Goal: Task Accomplishment & Management: Use online tool/utility

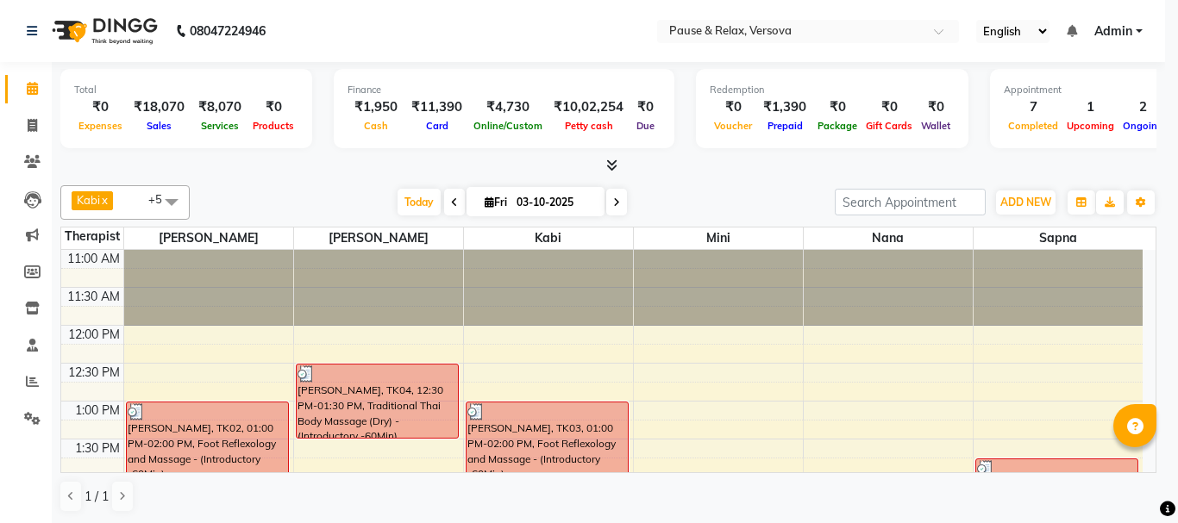
select select "1"
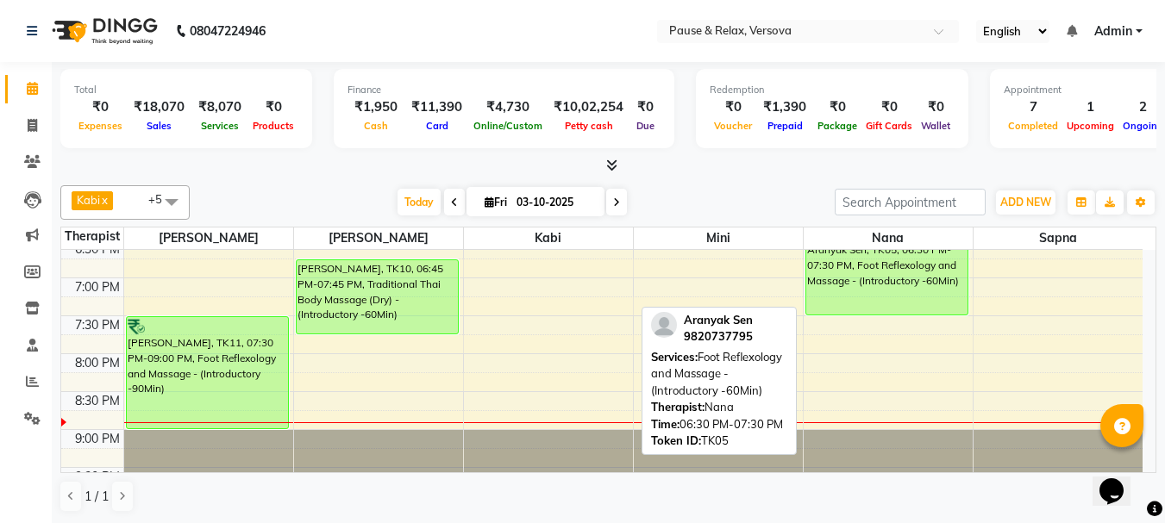
click at [886, 288] on div "Aranyak Sen, TK05, 06:30 PM-07:30 PM, Foot Reflexology and Massage - (Introduct…" at bounding box center [886, 277] width 161 height 73
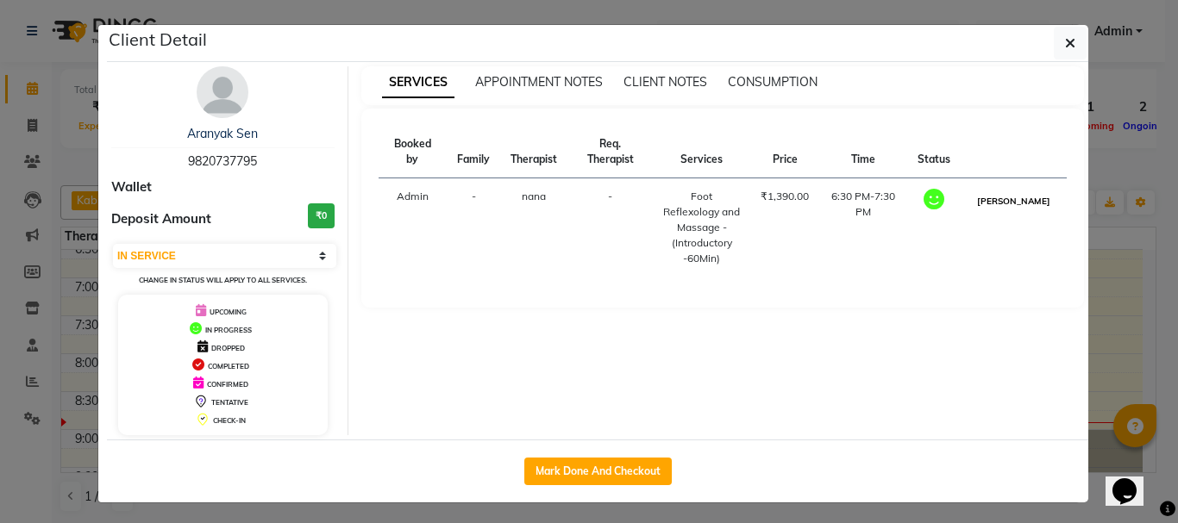
click at [1019, 206] on button "[PERSON_NAME]" at bounding box center [1014, 202] width 82 height 22
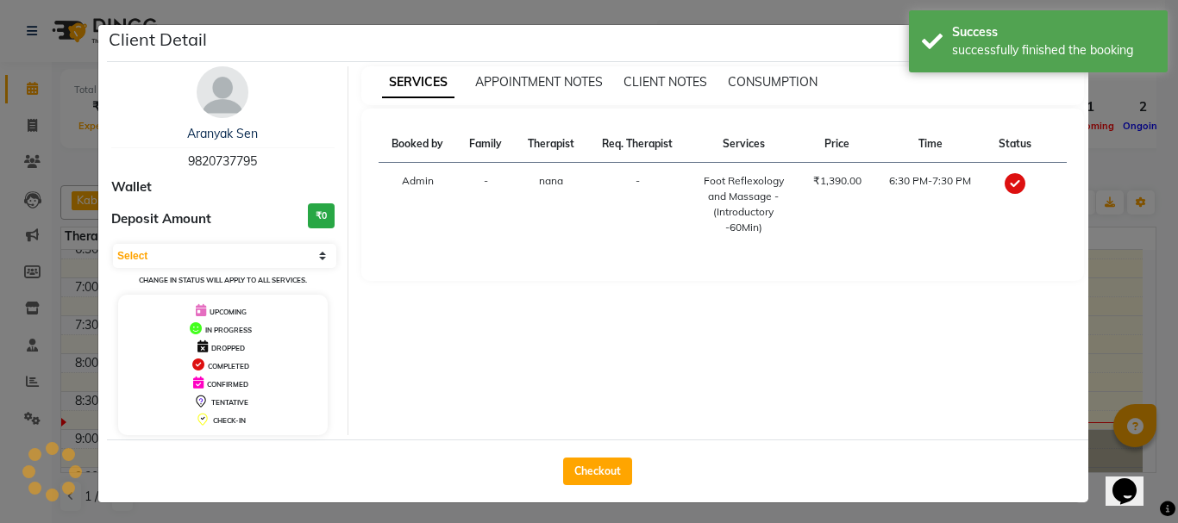
select select "3"
drag, startPoint x: 596, startPoint y: 467, endPoint x: 648, endPoint y: 458, distance: 52.6
click at [596, 467] on button "Checkout" at bounding box center [597, 472] width 69 height 28
select select "service"
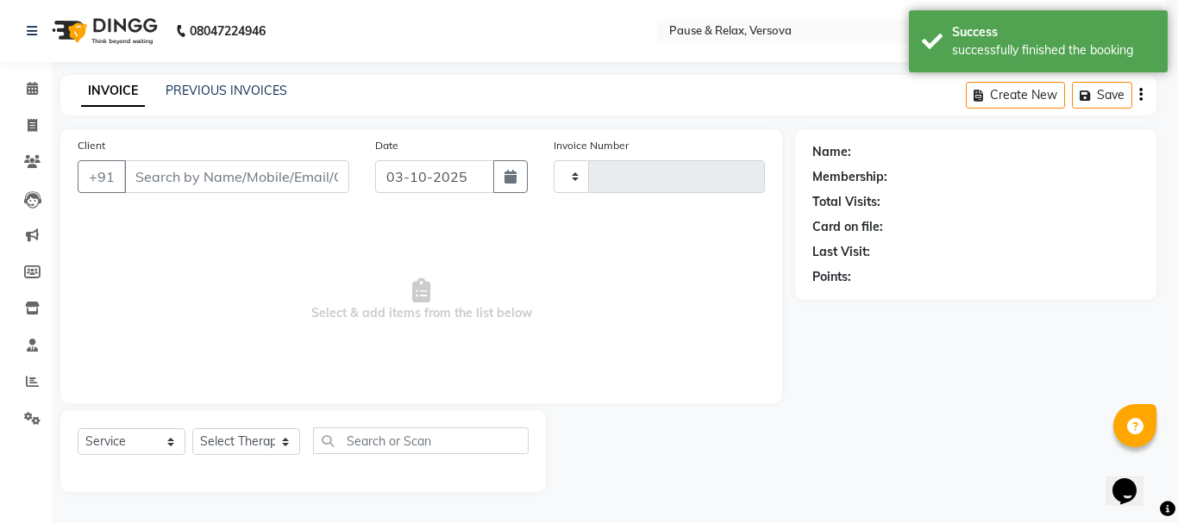
type input "1826"
select select "6832"
type input "9820737795"
select select "92407"
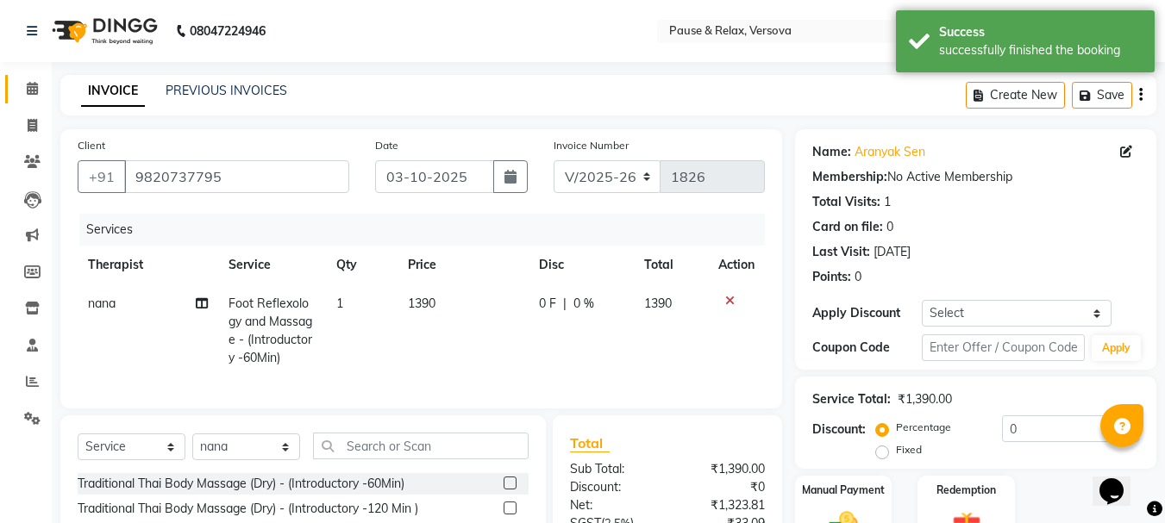
scroll to position [185, 0]
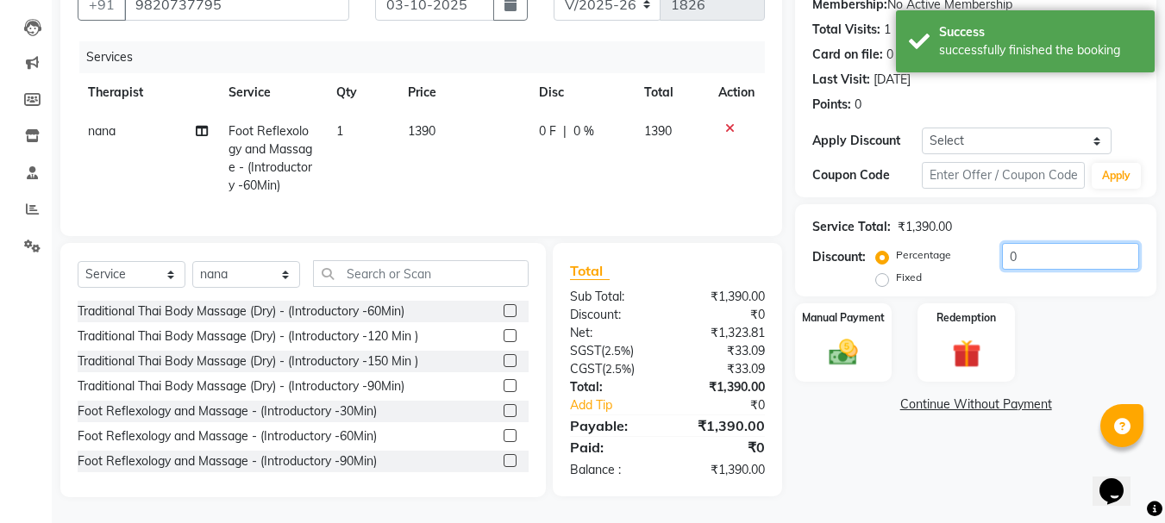
click at [1044, 243] on input "0" at bounding box center [1070, 256] width 137 height 27
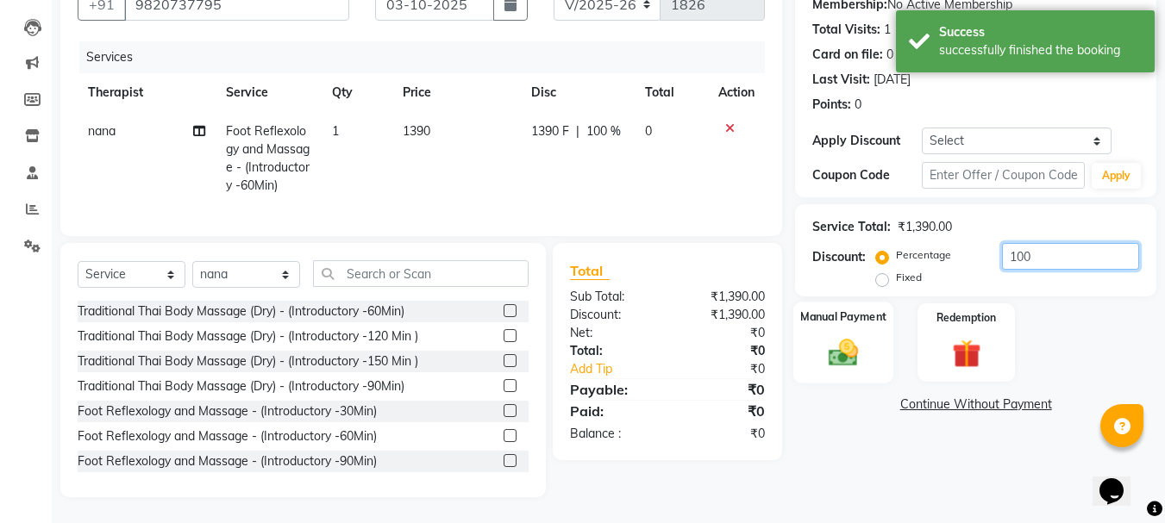
type input "100"
click at [849, 309] on label "Manual Payment" at bounding box center [843, 317] width 86 height 16
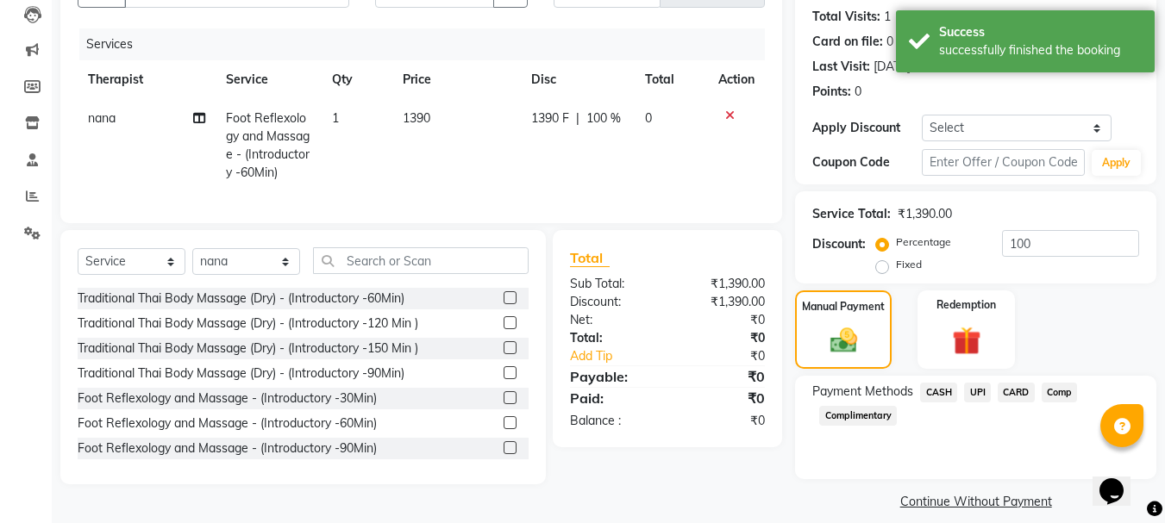
click at [949, 392] on span "CASH" at bounding box center [938, 393] width 37 height 20
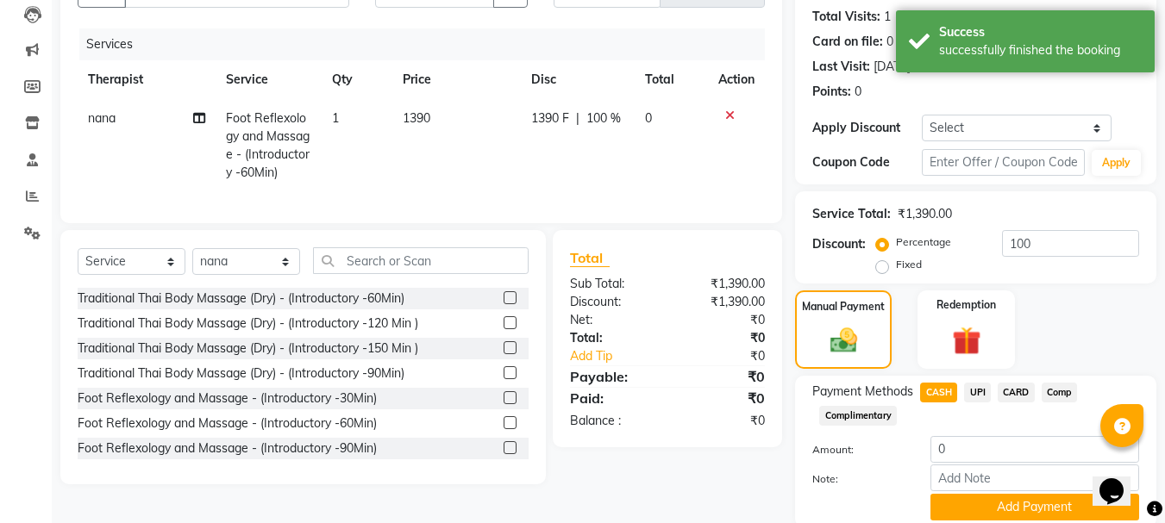
scroll to position [251, 0]
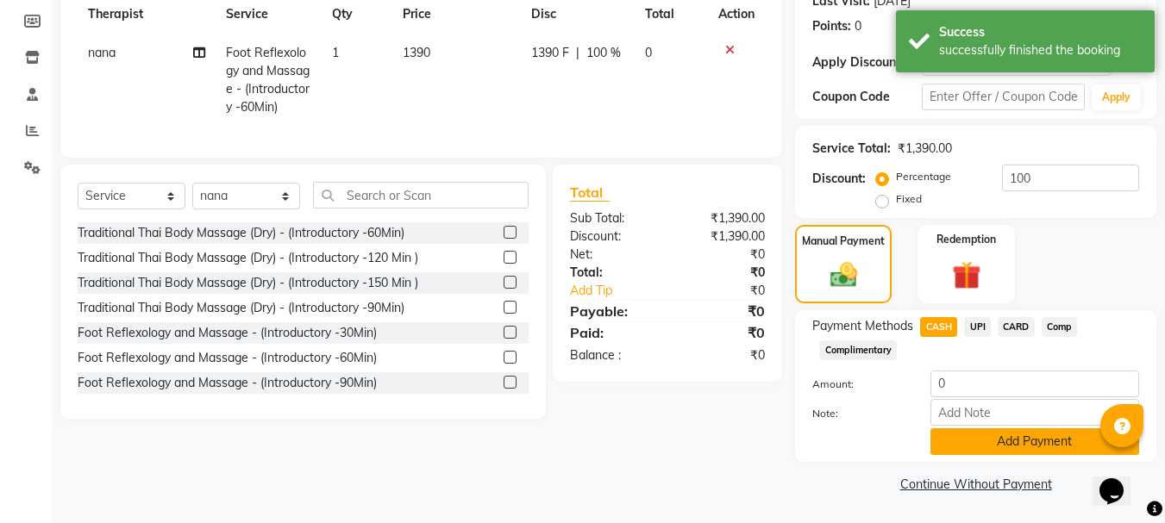
click at [1040, 442] on button "Add Payment" at bounding box center [1034, 442] width 209 height 27
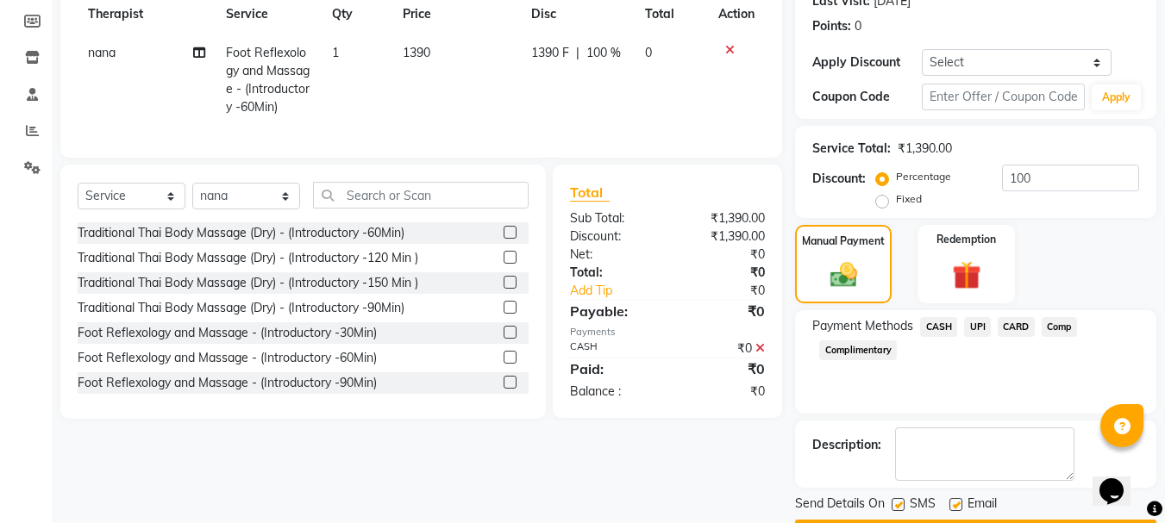
scroll to position [300, 0]
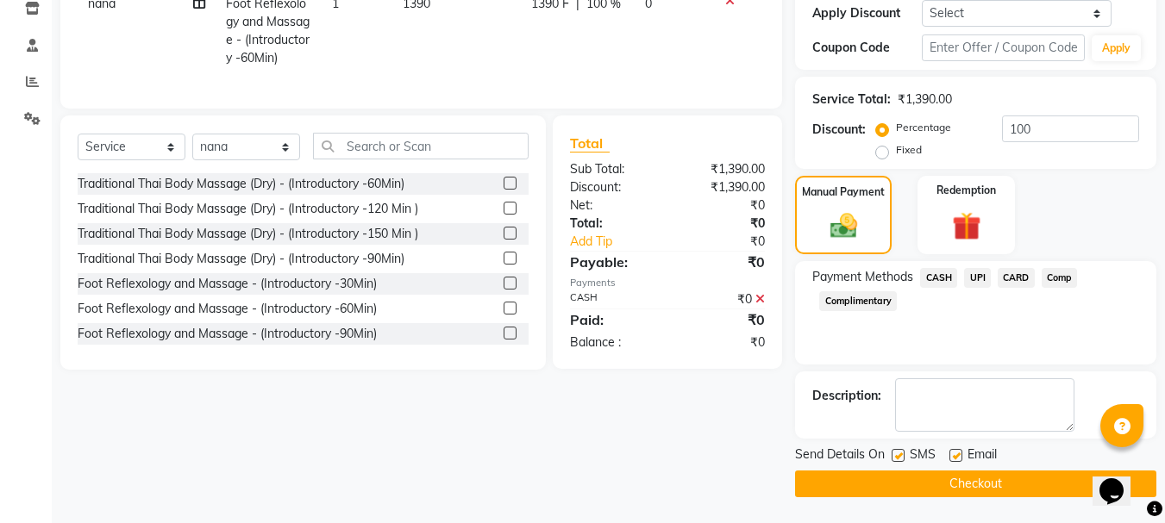
drag, startPoint x: 954, startPoint y: 457, endPoint x: 988, endPoint y: 493, distance: 50.0
click at [954, 458] on label at bounding box center [955, 455] width 13 height 13
click at [954, 458] on input "checkbox" at bounding box center [954, 456] width 11 height 11
checkbox input "false"
click at [1003, 487] on button "Checkout" at bounding box center [975, 484] width 361 height 27
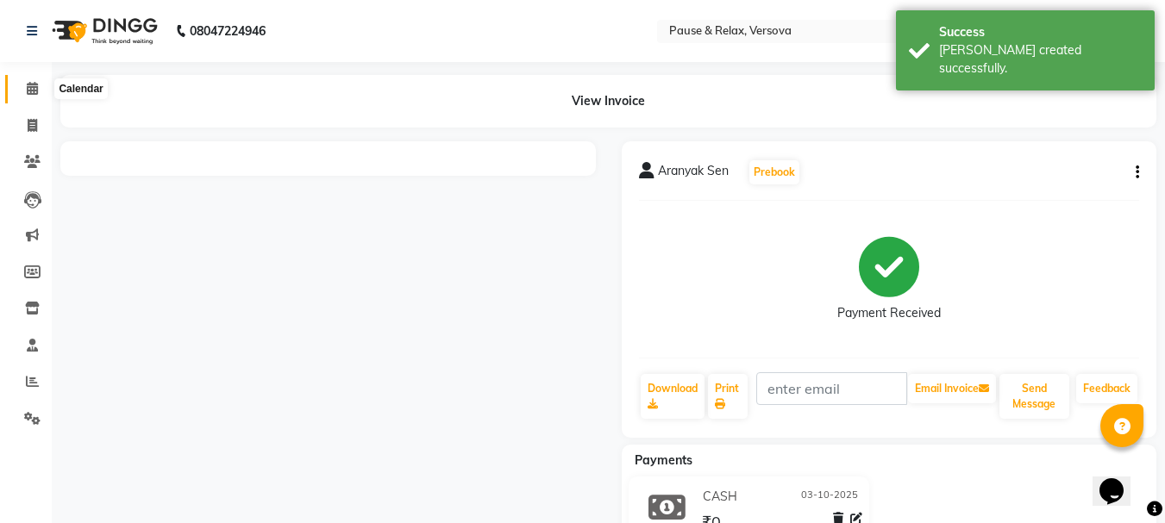
click at [28, 89] on icon at bounding box center [32, 88] width 11 height 13
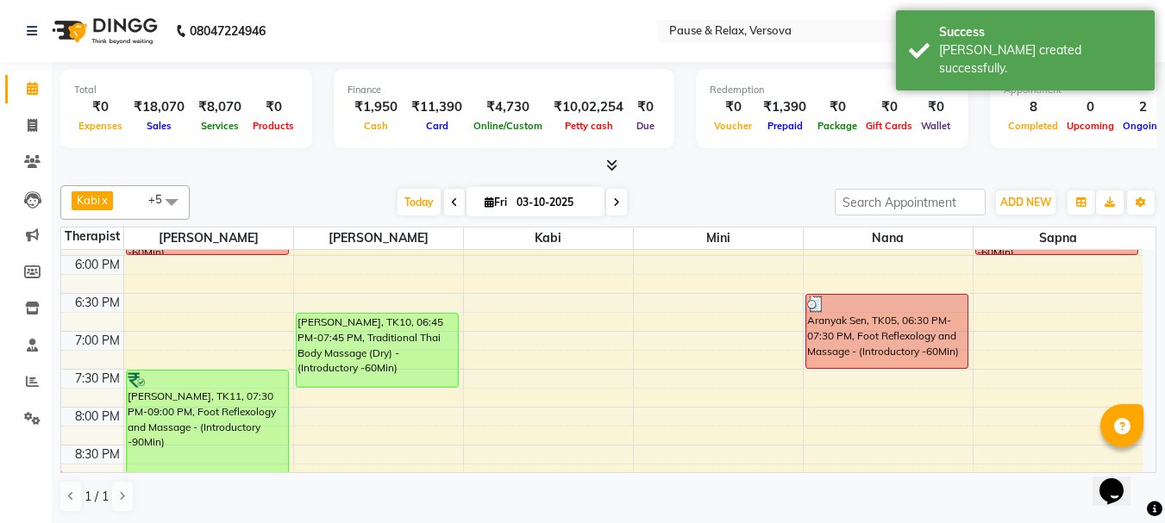
scroll to position [517, 0]
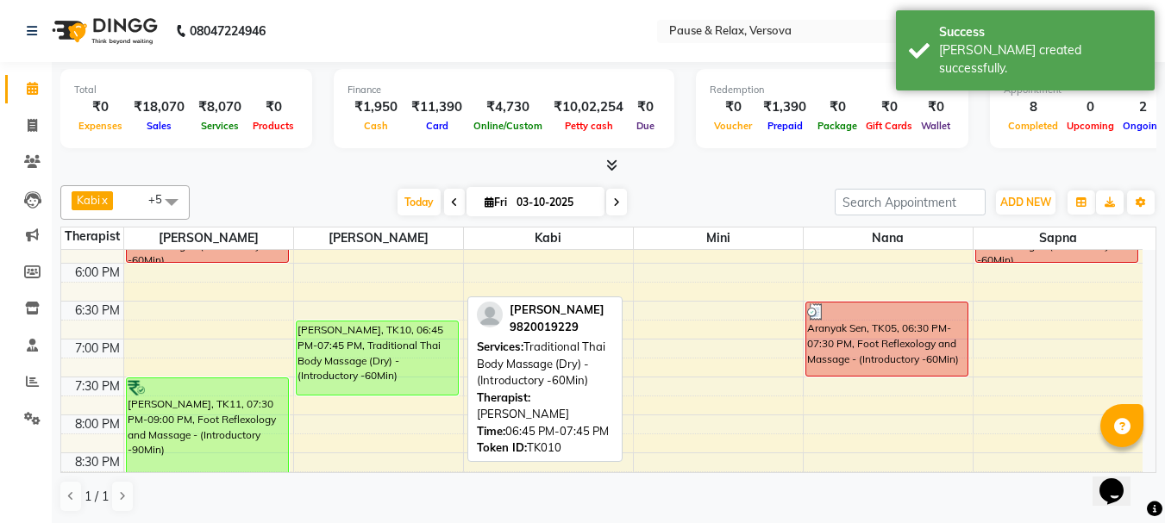
click at [390, 352] on div "[PERSON_NAME], TK10, 06:45 PM-07:45 PM, Traditional Thai Body Massage (Dry) - (…" at bounding box center [377, 358] width 161 height 73
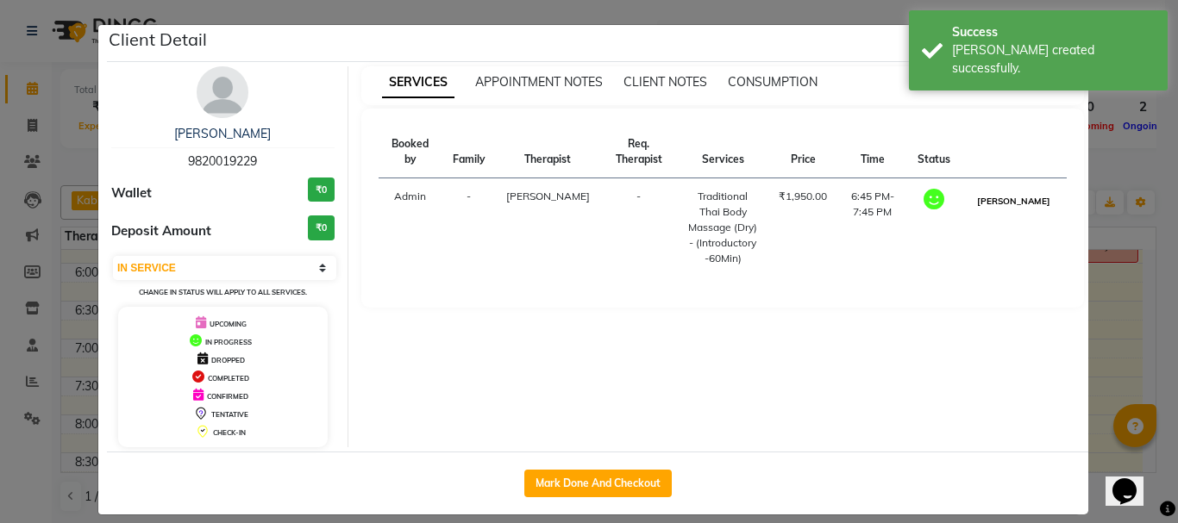
click at [1009, 210] on button "[PERSON_NAME]" at bounding box center [1014, 202] width 82 height 22
select select "3"
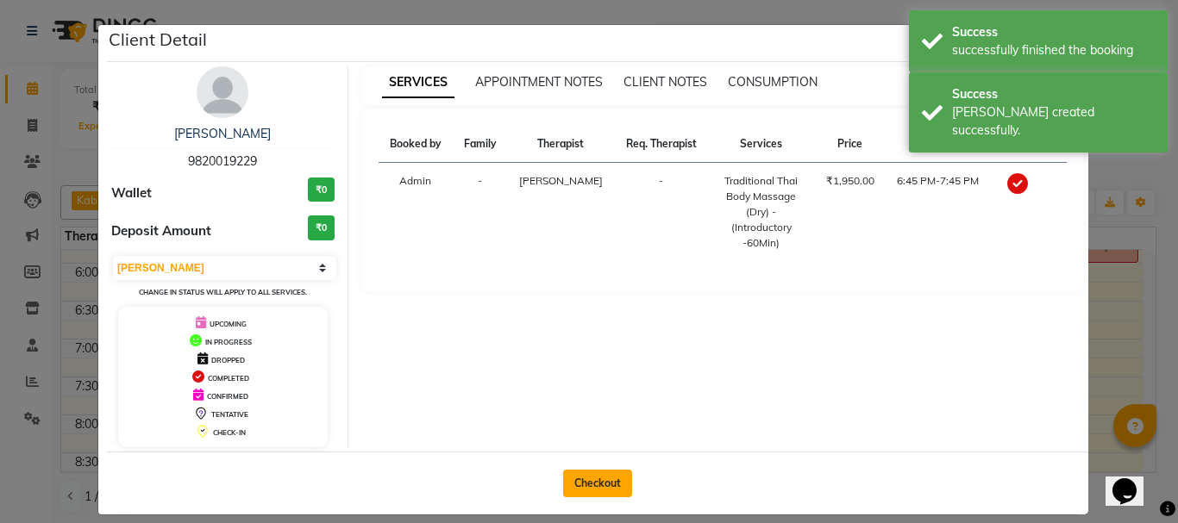
drag, startPoint x: 601, startPoint y: 481, endPoint x: 1118, endPoint y: 373, distance: 527.9
click at [606, 480] on button "Checkout" at bounding box center [597, 484] width 69 height 28
select select "6832"
select select "service"
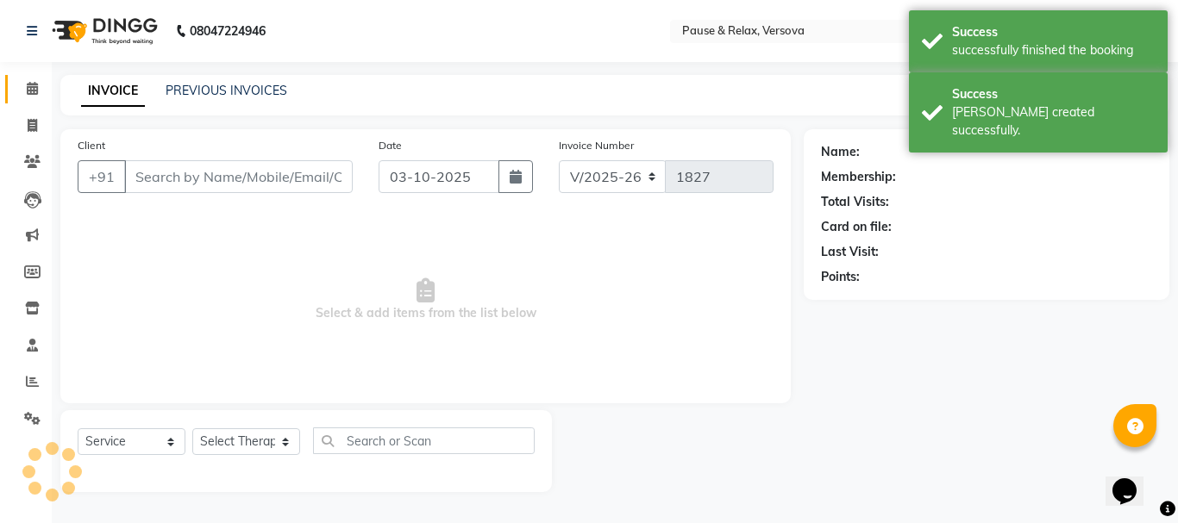
type input "9820019229"
select select "53336"
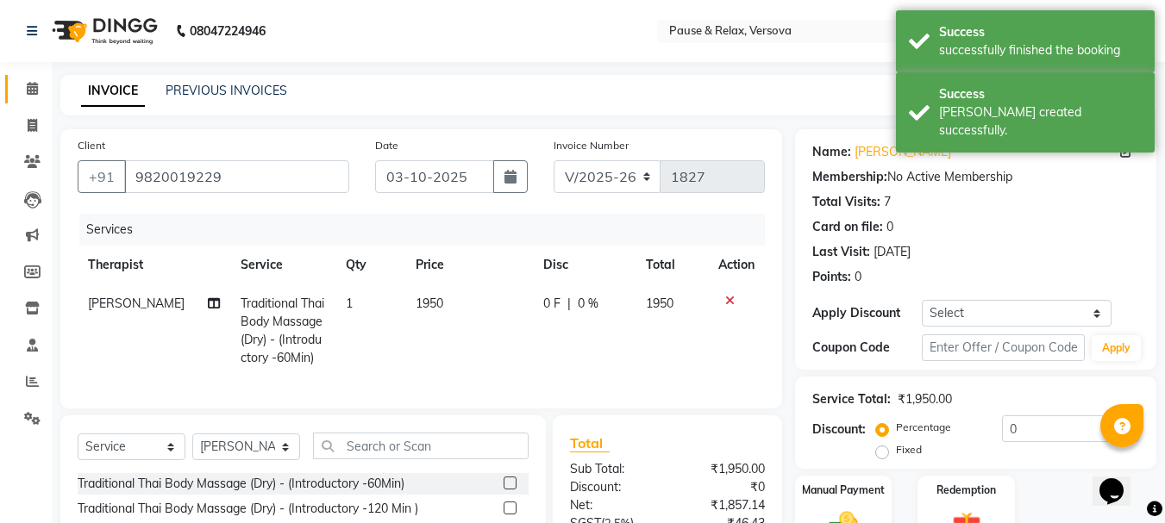
scroll to position [185, 0]
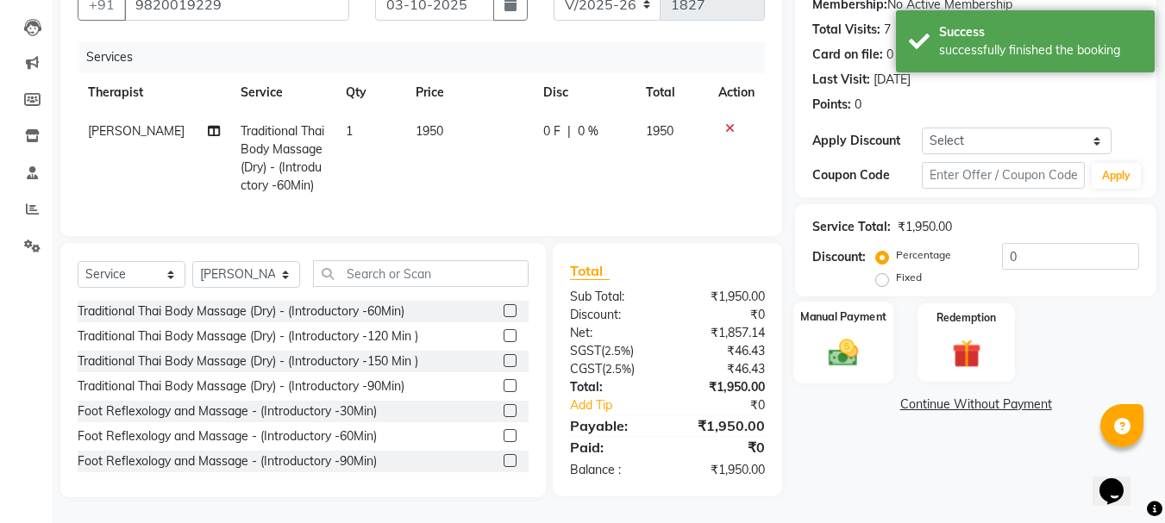
drag, startPoint x: 837, startPoint y: 304, endPoint x: 847, endPoint y: 305, distance: 9.6
click at [837, 309] on label "Manual Payment" at bounding box center [843, 317] width 86 height 16
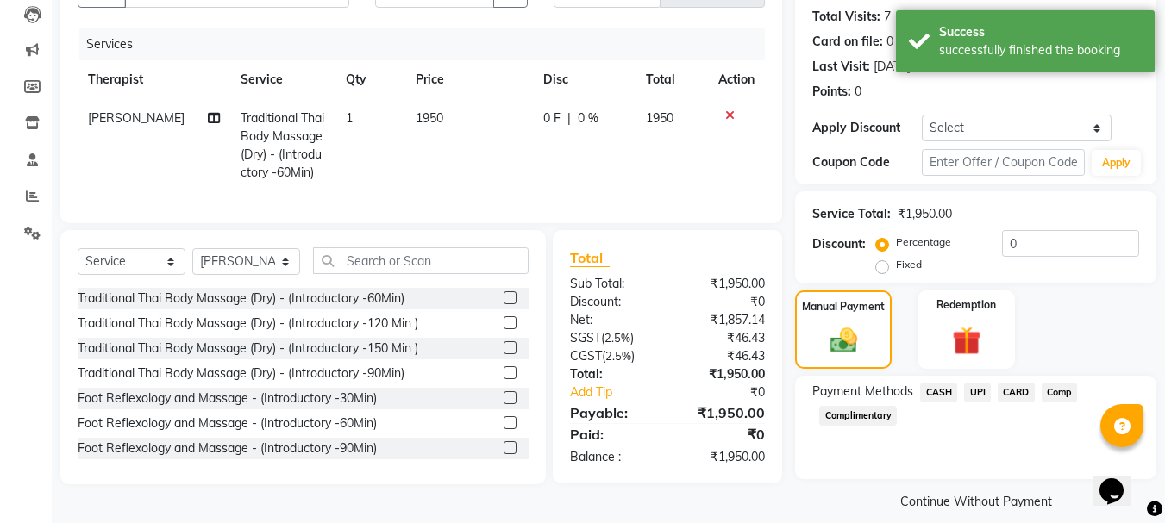
click at [977, 392] on span "UPI" at bounding box center [977, 393] width 27 height 20
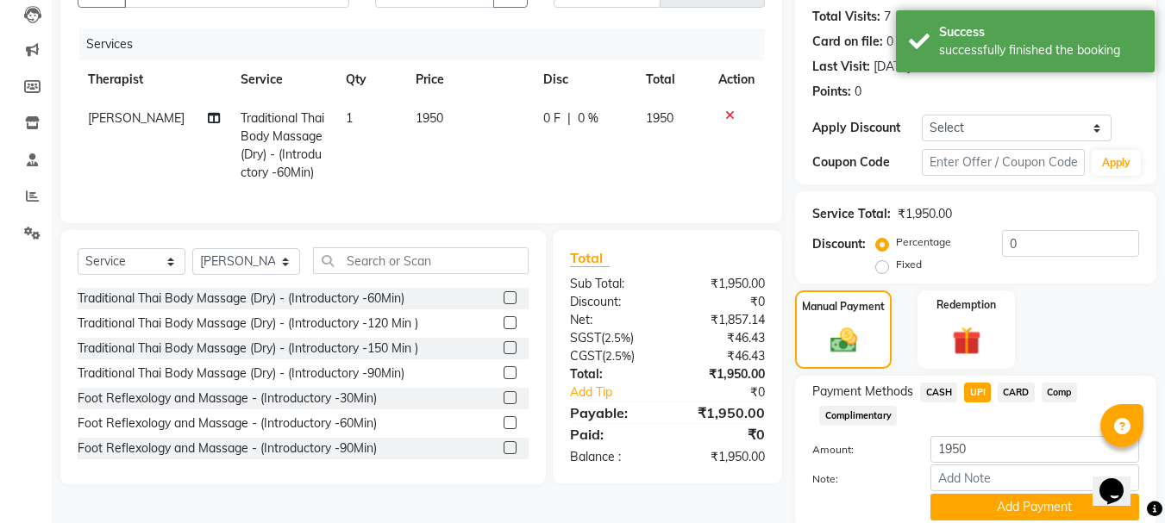
scroll to position [251, 0]
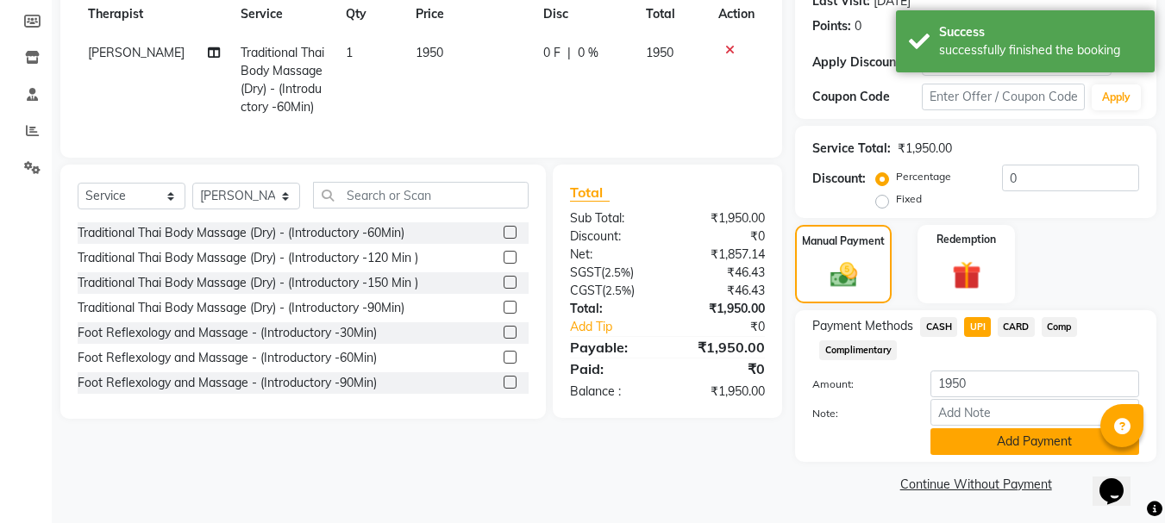
click at [1053, 446] on button "Add Payment" at bounding box center [1034, 442] width 209 height 27
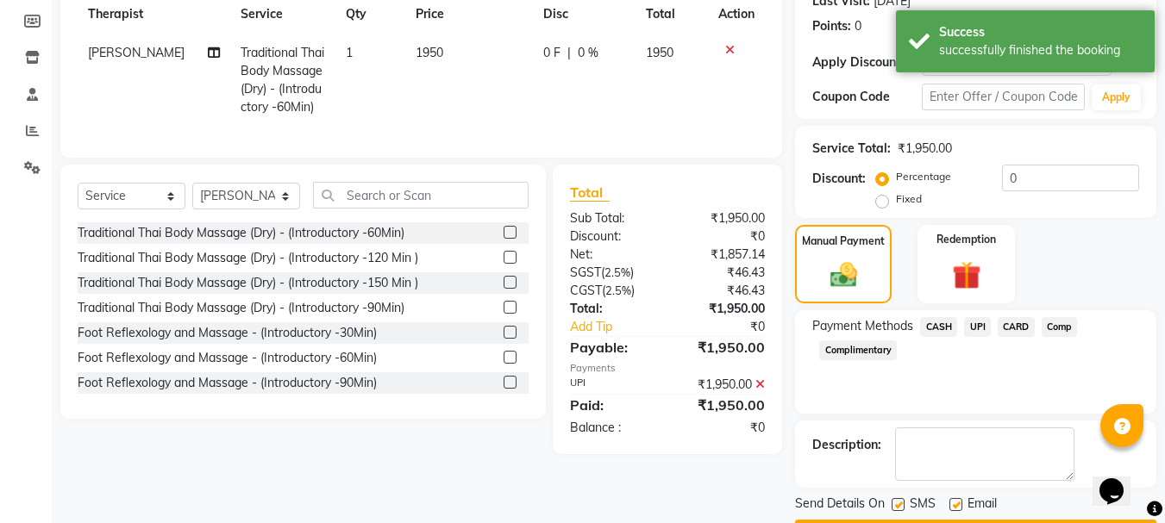
scroll to position [300, 0]
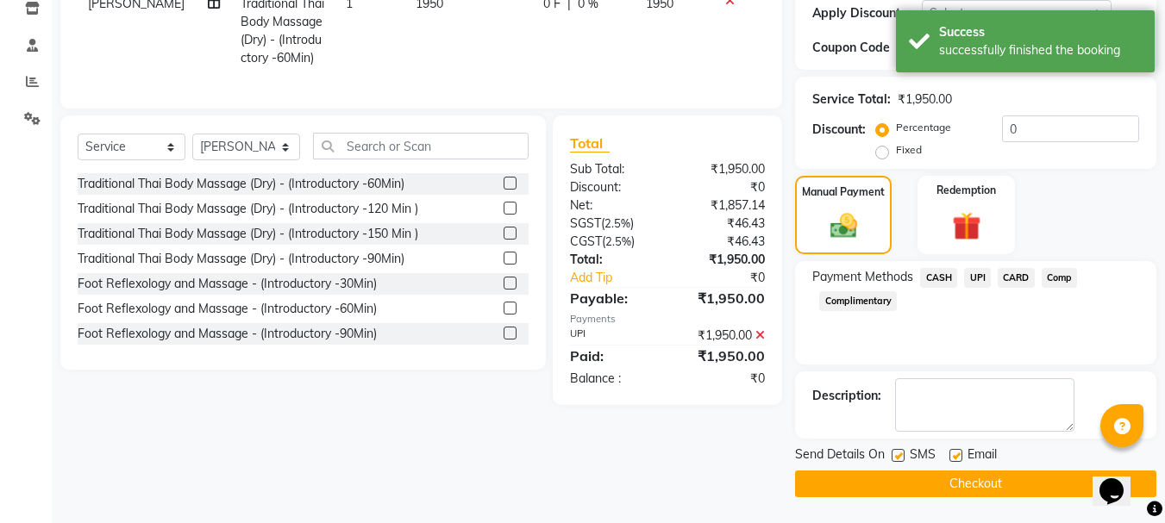
click at [959, 455] on label at bounding box center [955, 455] width 13 height 13
click at [959, 455] on input "checkbox" at bounding box center [954, 456] width 11 height 11
checkbox input "false"
click at [999, 479] on button "Checkout" at bounding box center [975, 484] width 361 height 27
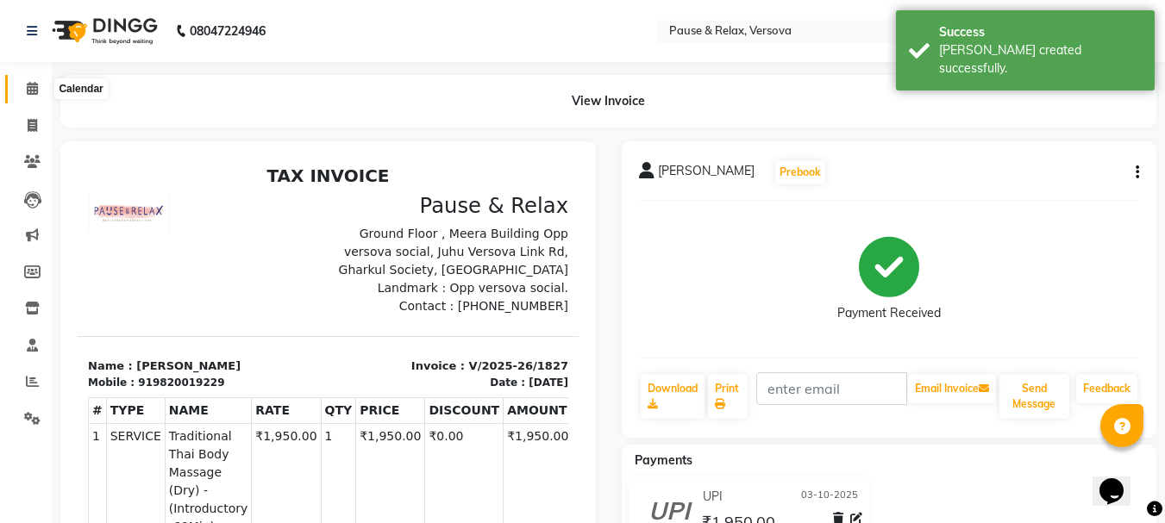
click at [22, 85] on span at bounding box center [32, 89] width 30 height 20
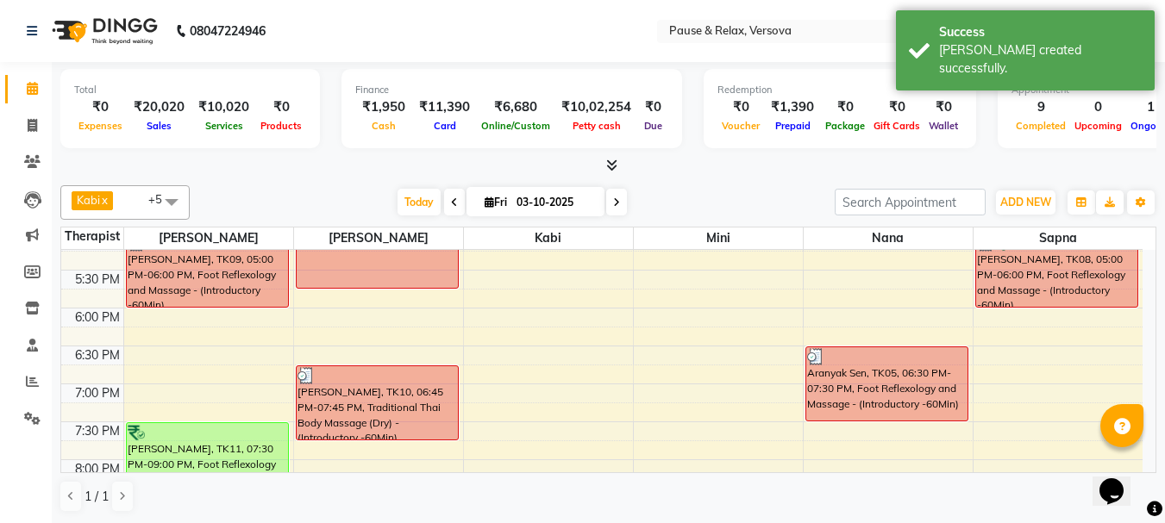
scroll to position [611, 0]
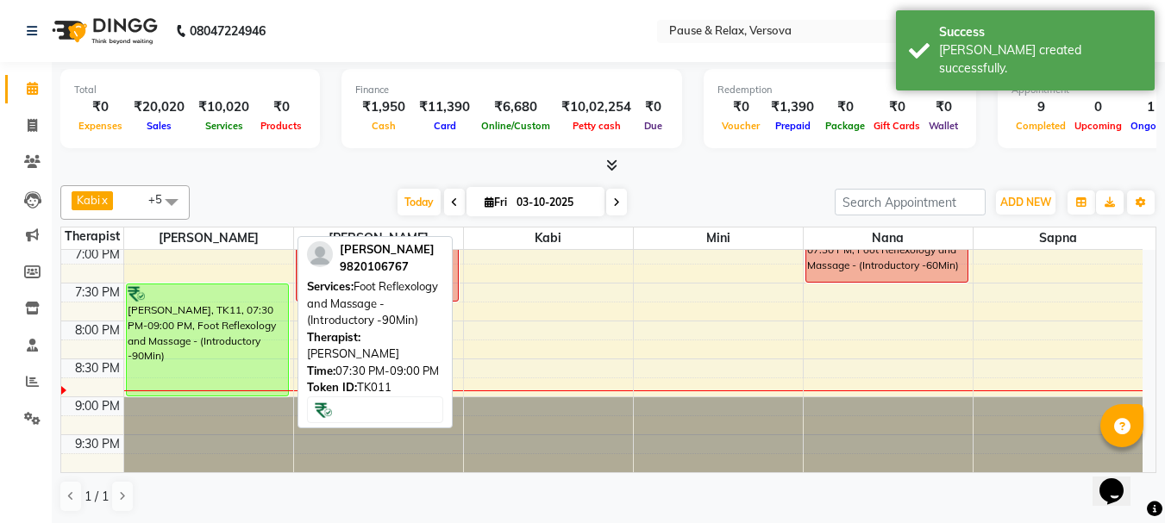
click at [179, 353] on div "[PERSON_NAME], TK02, 01:00 PM-02:00 PM, Foot Reflexology and Massage - (Introdu…" at bounding box center [208, 56] width 169 height 834
click at [228, 323] on div "[PERSON_NAME], TK11, 07:30 PM-09:00 PM, Foot Reflexology and Massage - (Introdu…" at bounding box center [207, 340] width 161 height 111
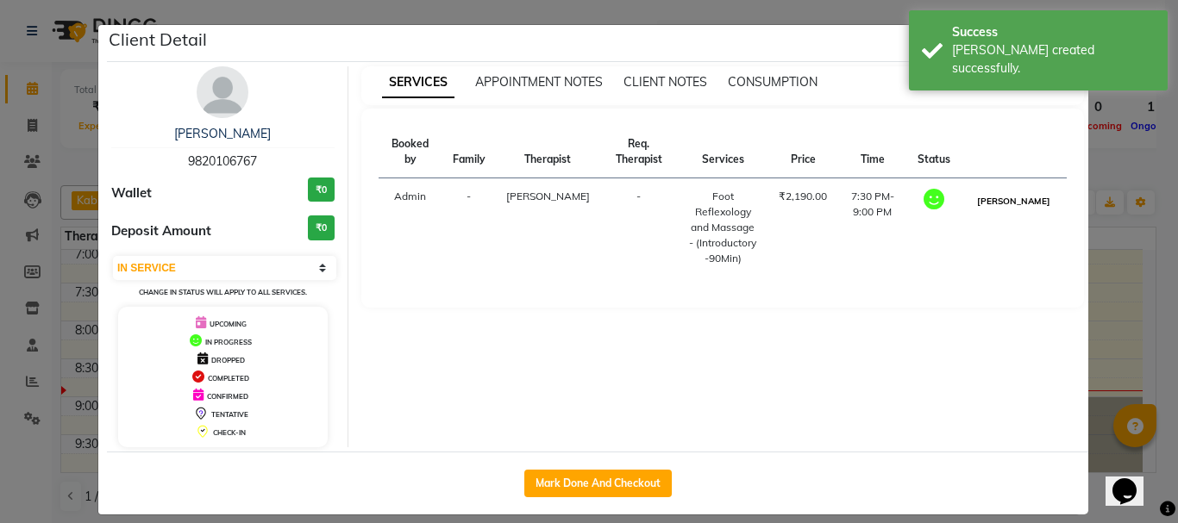
click at [1018, 212] on button "[PERSON_NAME]" at bounding box center [1014, 202] width 82 height 22
select select "3"
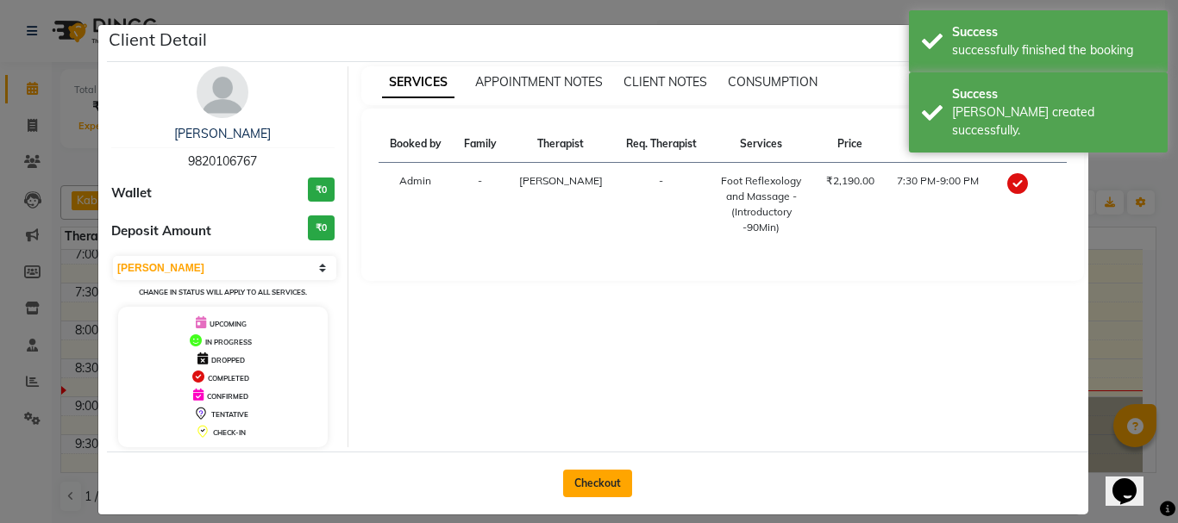
click at [590, 484] on button "Checkout" at bounding box center [597, 484] width 69 height 28
select select "service"
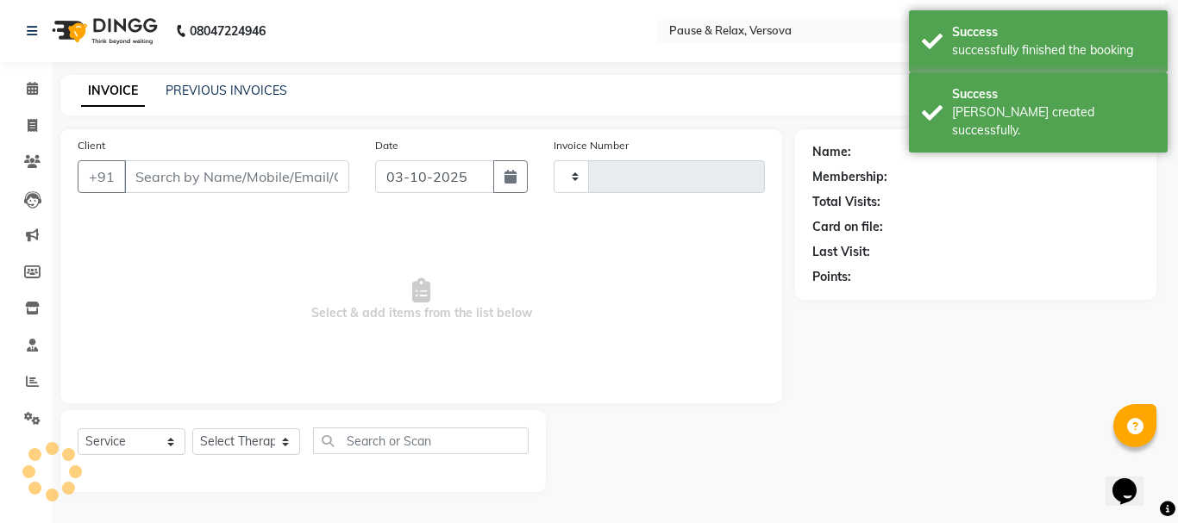
type input "1828"
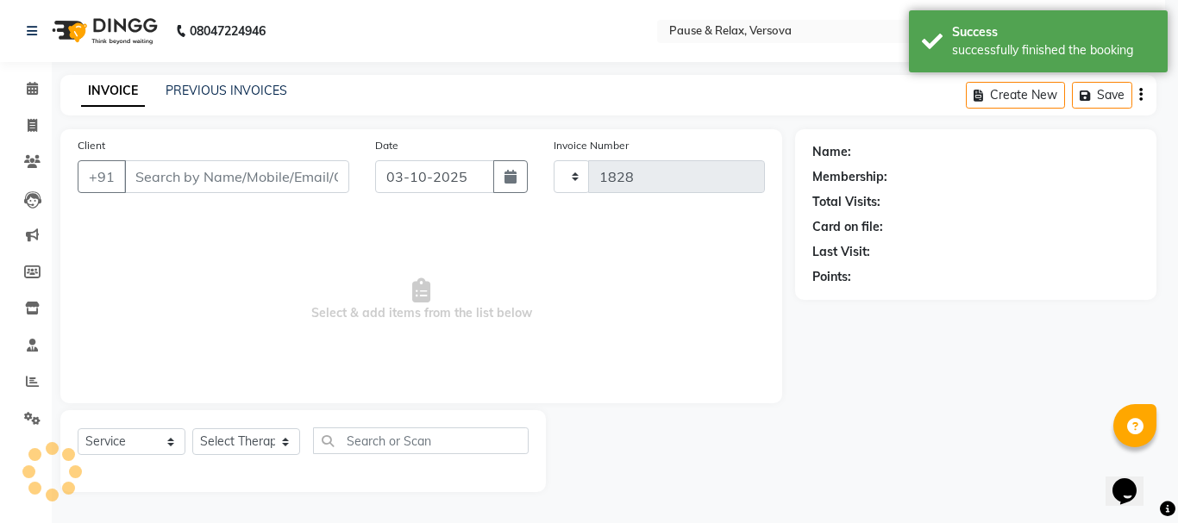
select select "6832"
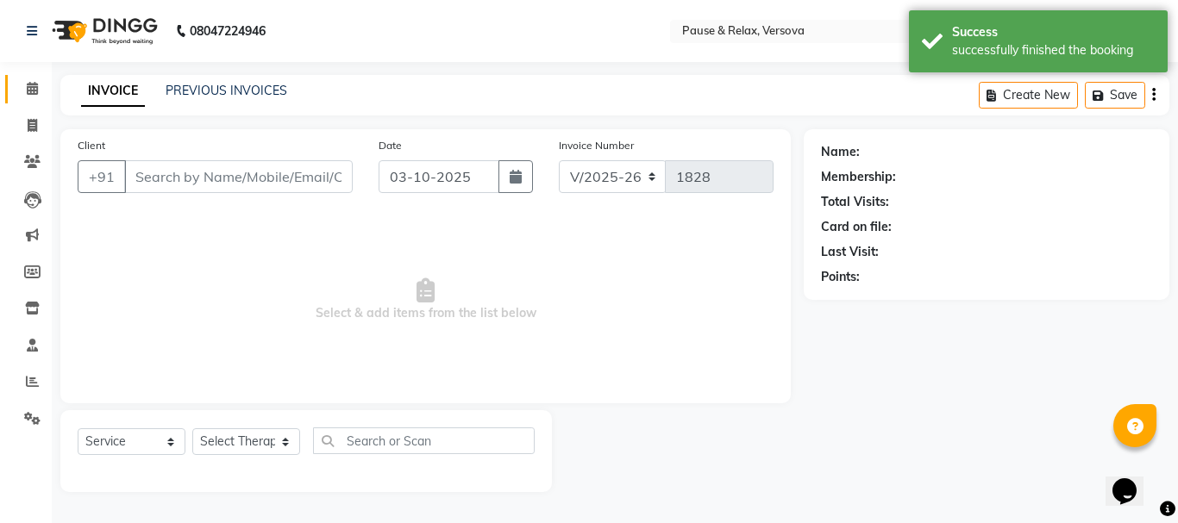
type input "9820106767"
select select "53337"
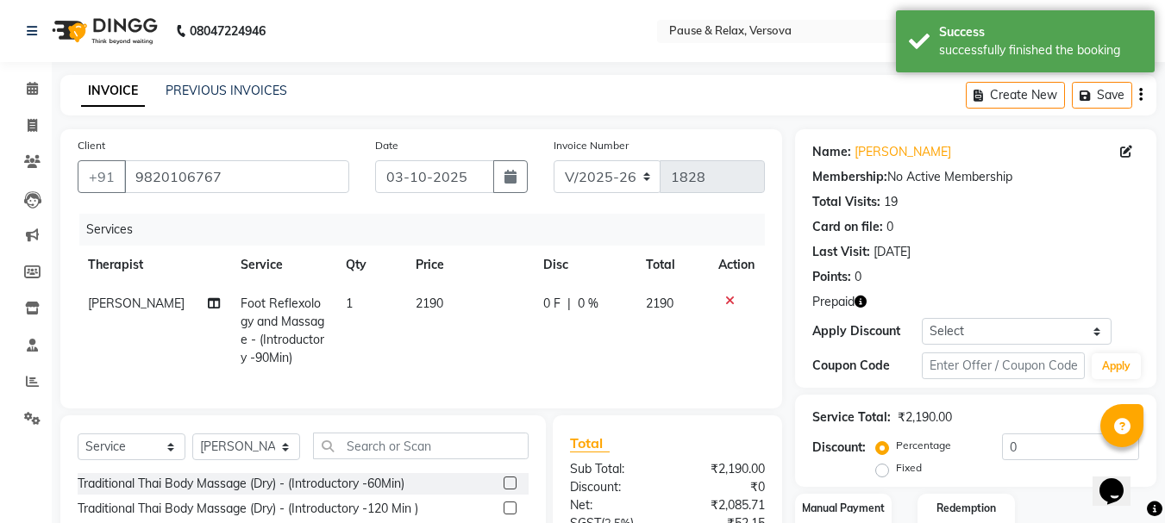
click at [891, 474] on div "Fixed" at bounding box center [901, 468] width 42 height 21
click at [896, 470] on label "Fixed" at bounding box center [909, 469] width 26 height 16
click at [884, 470] on input "Fixed" at bounding box center [886, 468] width 12 height 12
radio input "true"
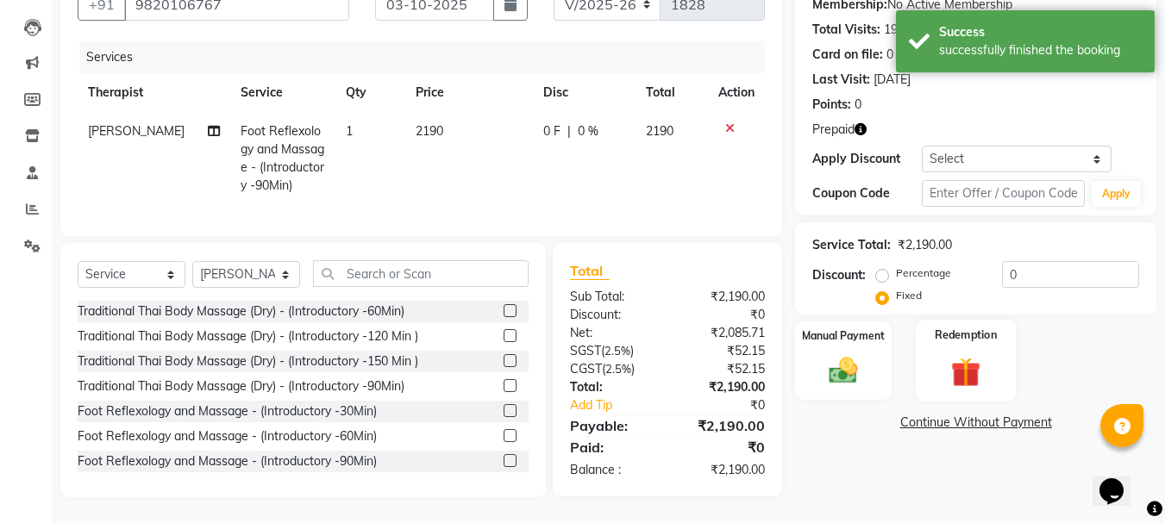
click at [954, 327] on label "Redemption" at bounding box center [967, 335] width 62 height 16
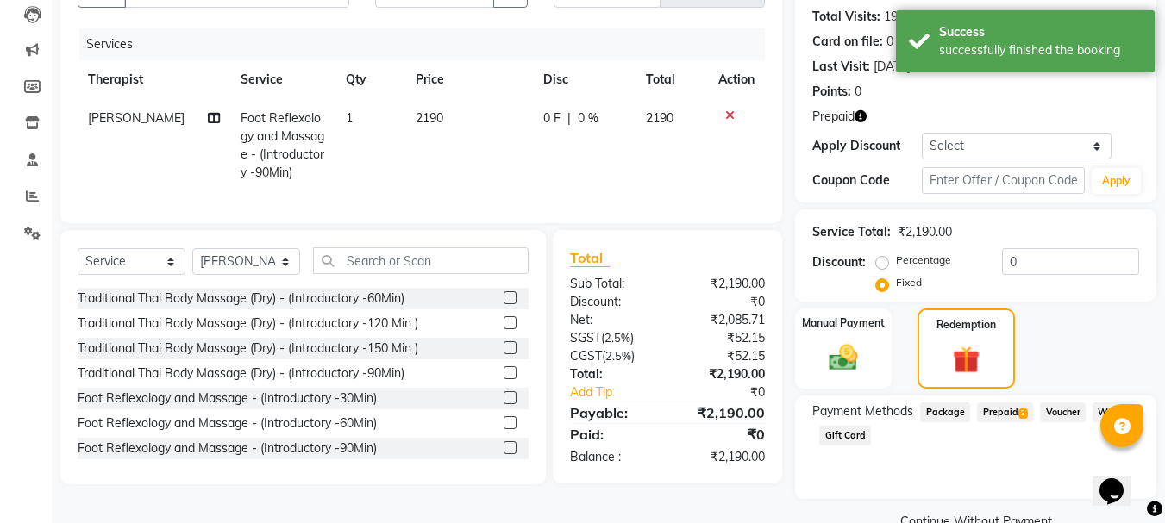
click at [1015, 414] on span "Prepaid 3" at bounding box center [1005, 413] width 56 height 20
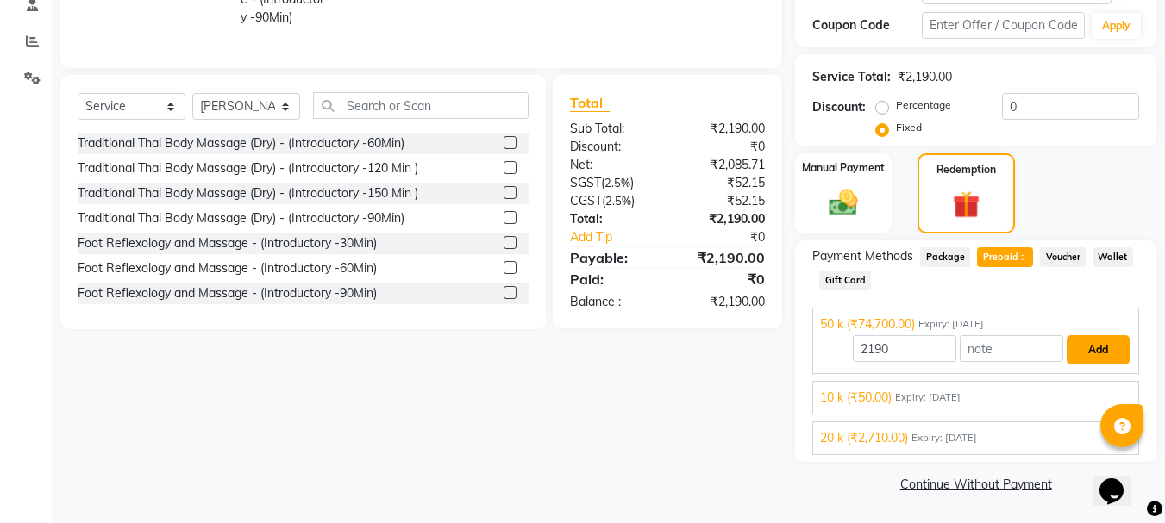
click at [1090, 351] on button "Add" at bounding box center [1098, 349] width 63 height 29
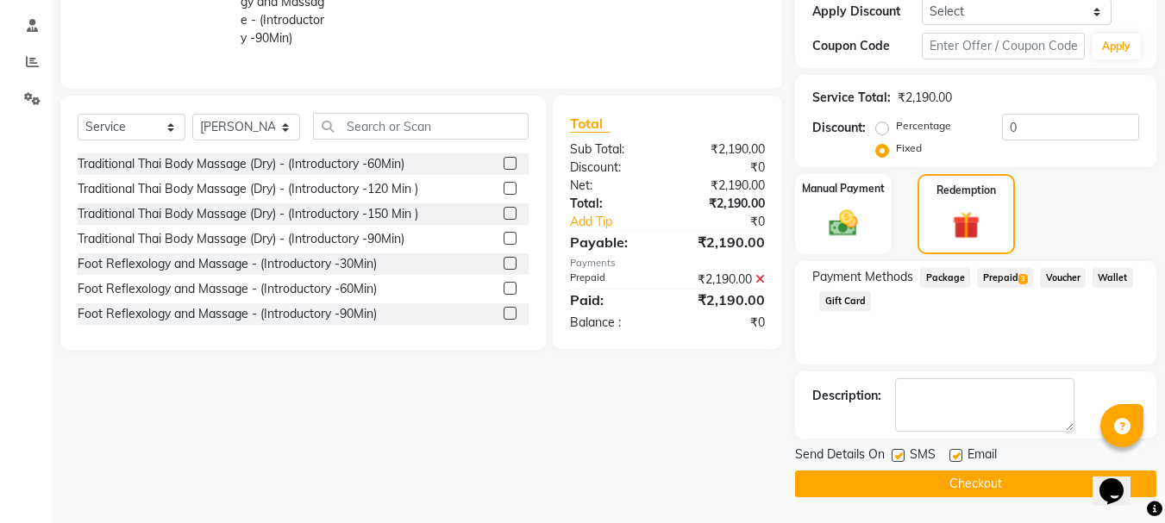
click at [956, 454] on label at bounding box center [955, 455] width 13 height 13
click at [956, 454] on input "checkbox" at bounding box center [954, 456] width 11 height 11
checkbox input "false"
click at [996, 475] on button "Checkout" at bounding box center [975, 484] width 361 height 27
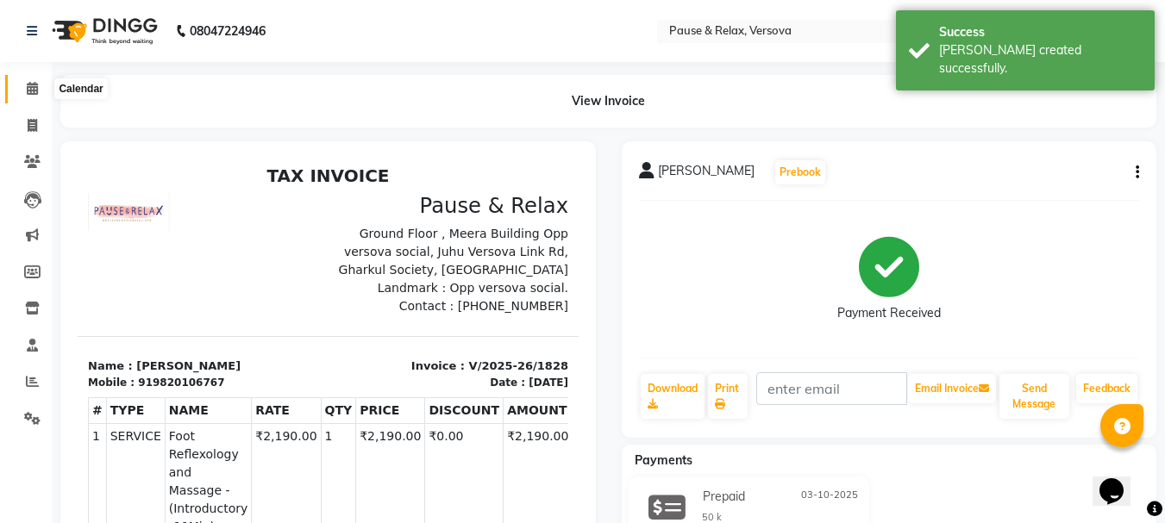
click at [32, 85] on icon at bounding box center [32, 88] width 11 height 13
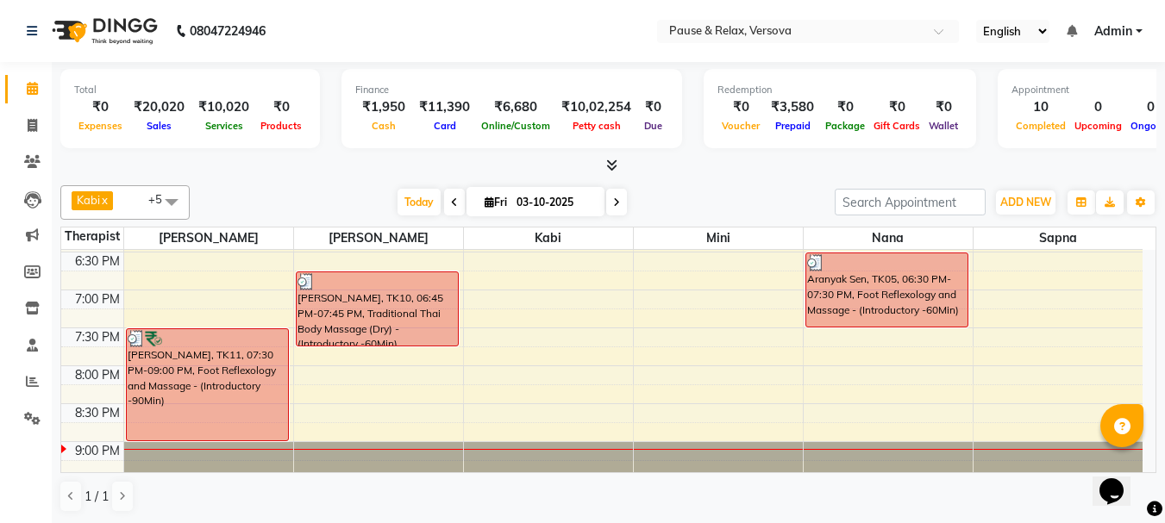
scroll to position [611, 0]
